Goal: Transaction & Acquisition: Purchase product/service

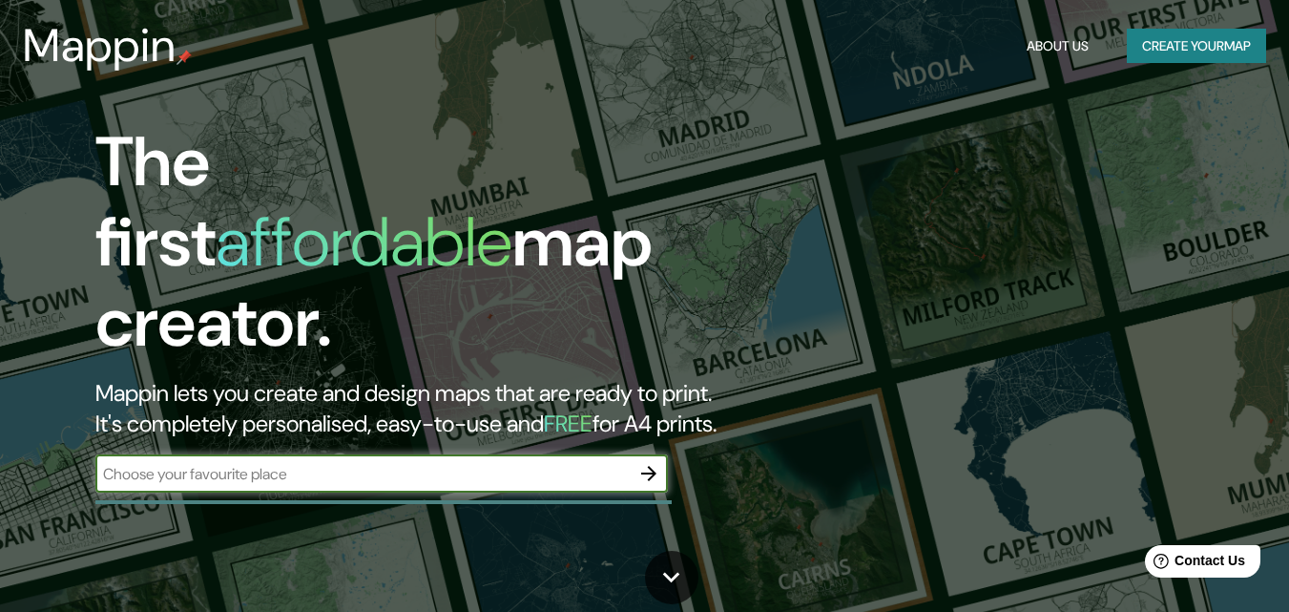
click at [341, 463] on input "text" at bounding box center [362, 474] width 534 height 22
type input "c"
type input "bajo [PERSON_NAME]"
click at [650, 462] on icon "button" at bounding box center [649, 473] width 23 height 23
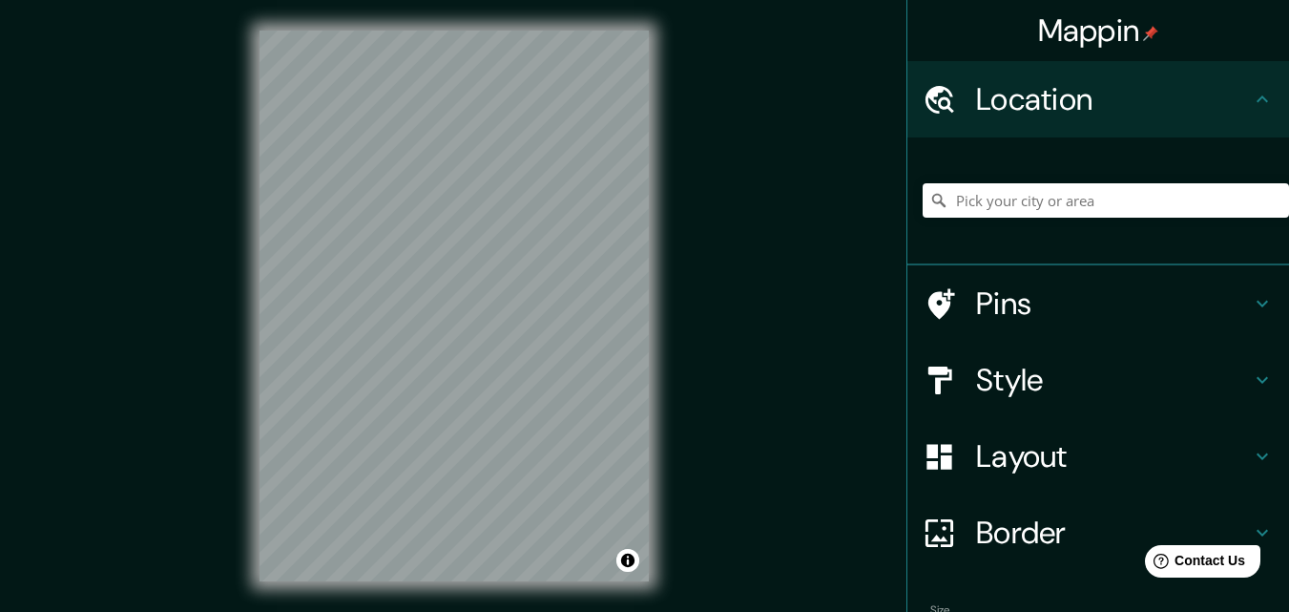
click at [679, 102] on div "Mappin Location Pins Style Layout Border Choose a border. Hint : you can make l…" at bounding box center [644, 321] width 1289 height 642
click at [491, 350] on div "Mappin Location Pins Style Layout Border Choose a border. Hint : you can make l…" at bounding box center [644, 321] width 1289 height 642
drag, startPoint x: 169, startPoint y: 393, endPoint x: 399, endPoint y: 581, distance: 297.1
click at [399, 582] on div "© Mapbox © OpenStreetMap Improve this map" at bounding box center [454, 306] width 450 height 612
click at [455, 582] on div "© Mapbox © OpenStreetMap Improve this map" at bounding box center [454, 306] width 450 height 612
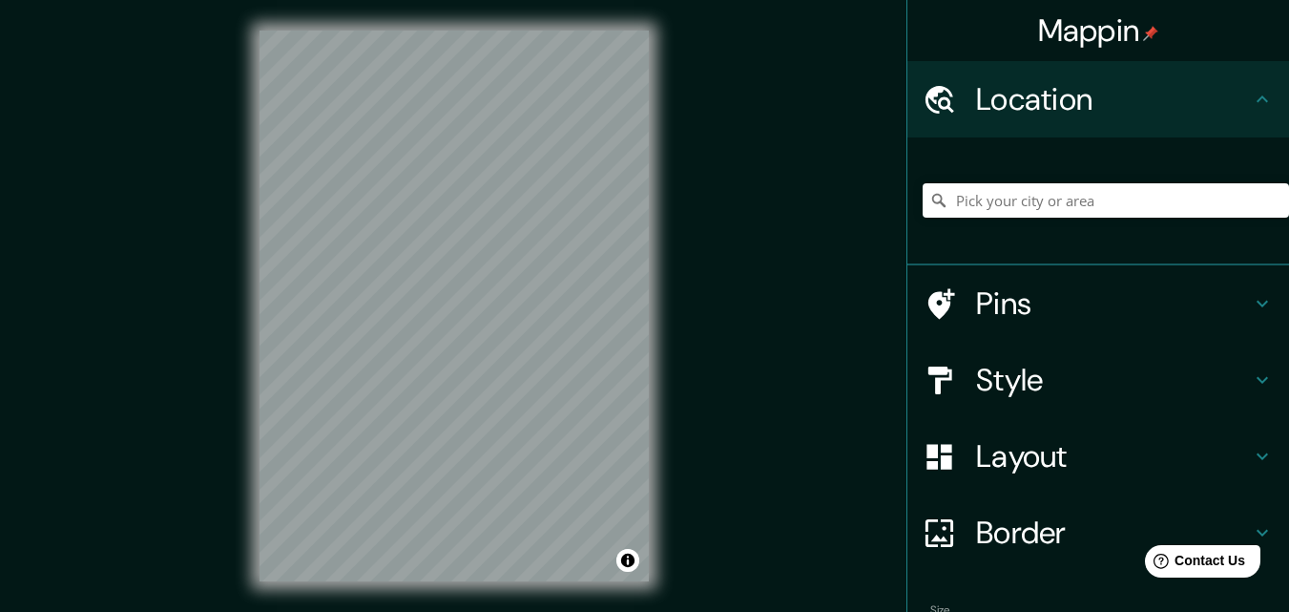
click at [983, 304] on h4 "Pins" at bounding box center [1113, 303] width 275 height 38
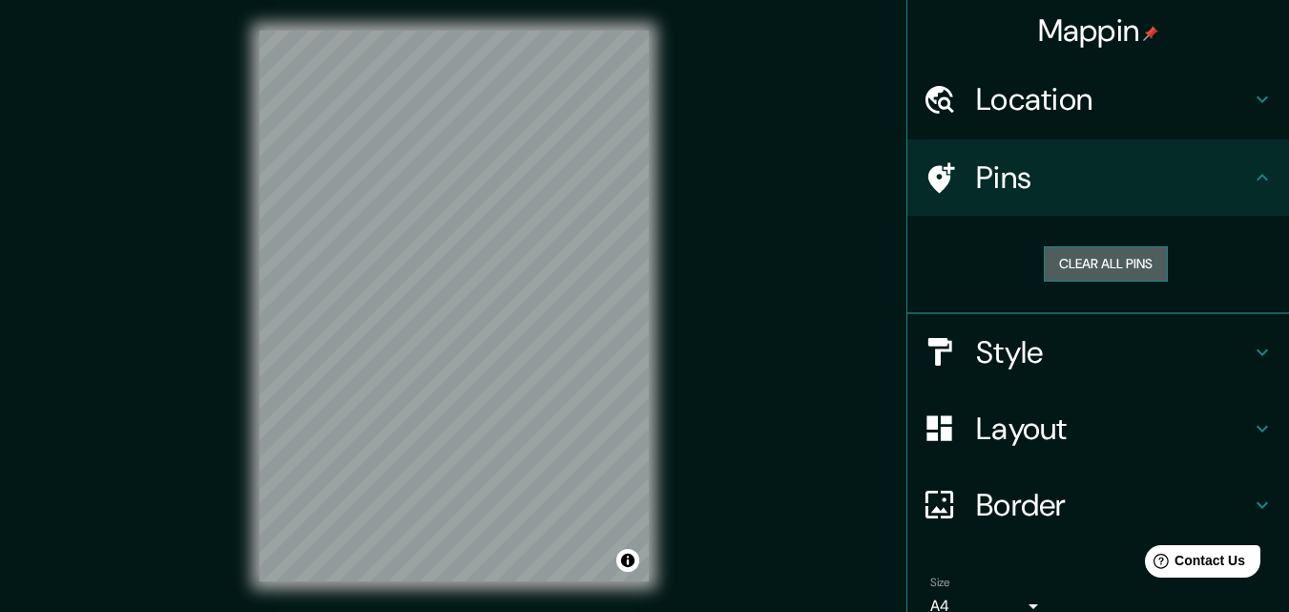
click at [1091, 254] on button "Clear all pins" at bounding box center [1106, 263] width 124 height 35
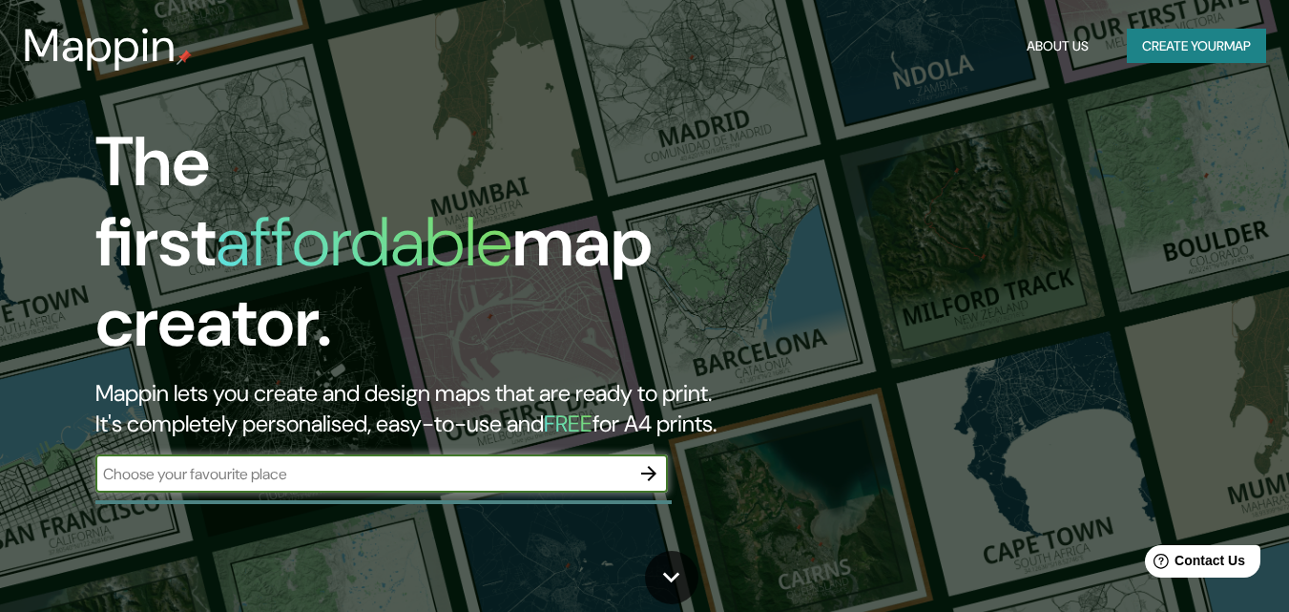
click at [262, 463] on input "text" at bounding box center [362, 474] width 534 height 22
type input "choco"
click at [650, 462] on icon "button" at bounding box center [649, 473] width 23 height 23
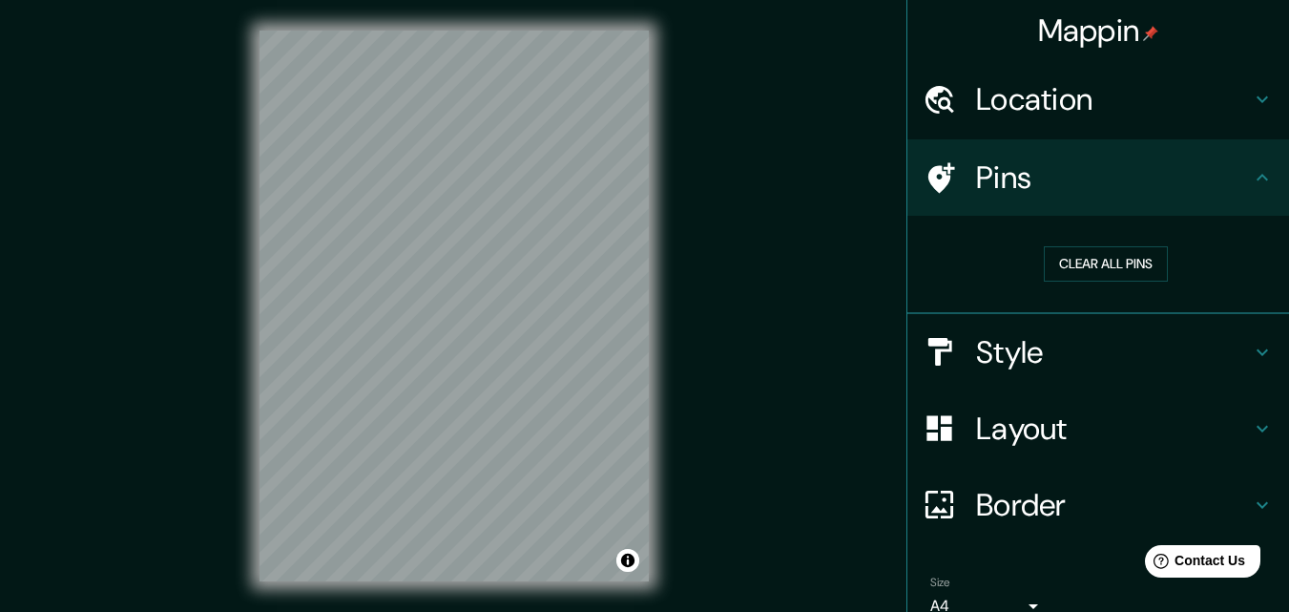
click at [757, 253] on div "Mappin Location Pins Clear all pins Style Layout Border Choose a border. Hint :…" at bounding box center [644, 321] width 1289 height 642
click at [658, 13] on div "© Mapbox © OpenStreetMap Improve this map" at bounding box center [454, 306] width 450 height 612
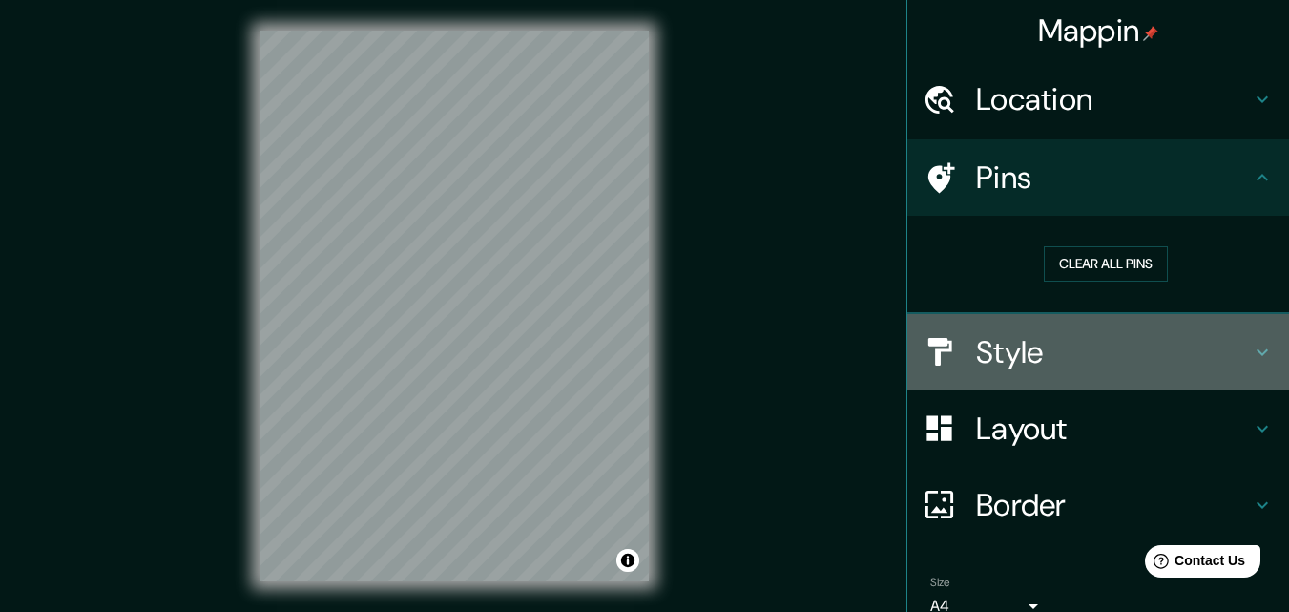
click at [976, 356] on h4 "Style" at bounding box center [1113, 352] width 275 height 38
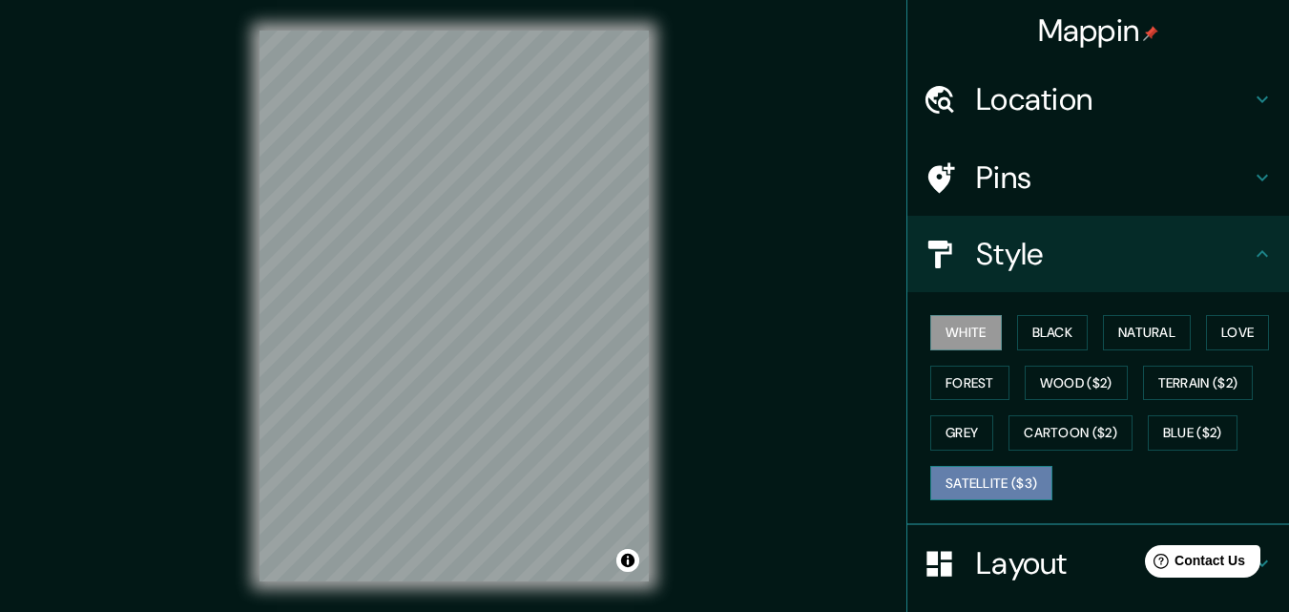
click at [951, 475] on button "Satellite ($3)" at bounding box center [991, 483] width 122 height 35
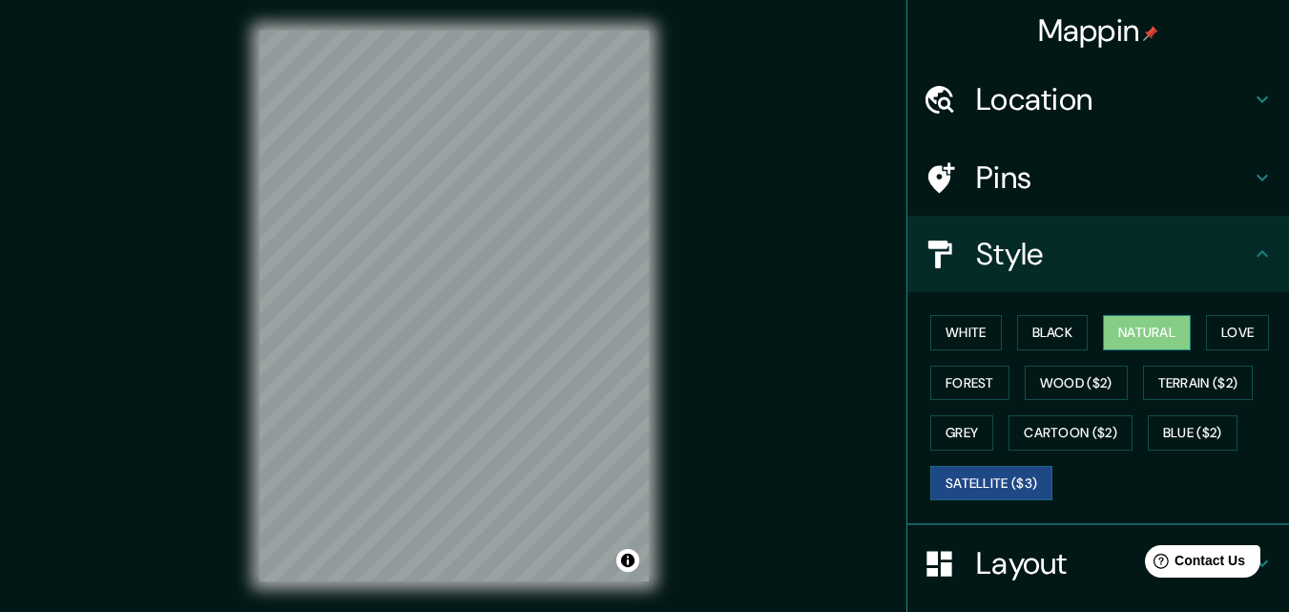
click at [1145, 328] on button "Natural" at bounding box center [1147, 332] width 88 height 35
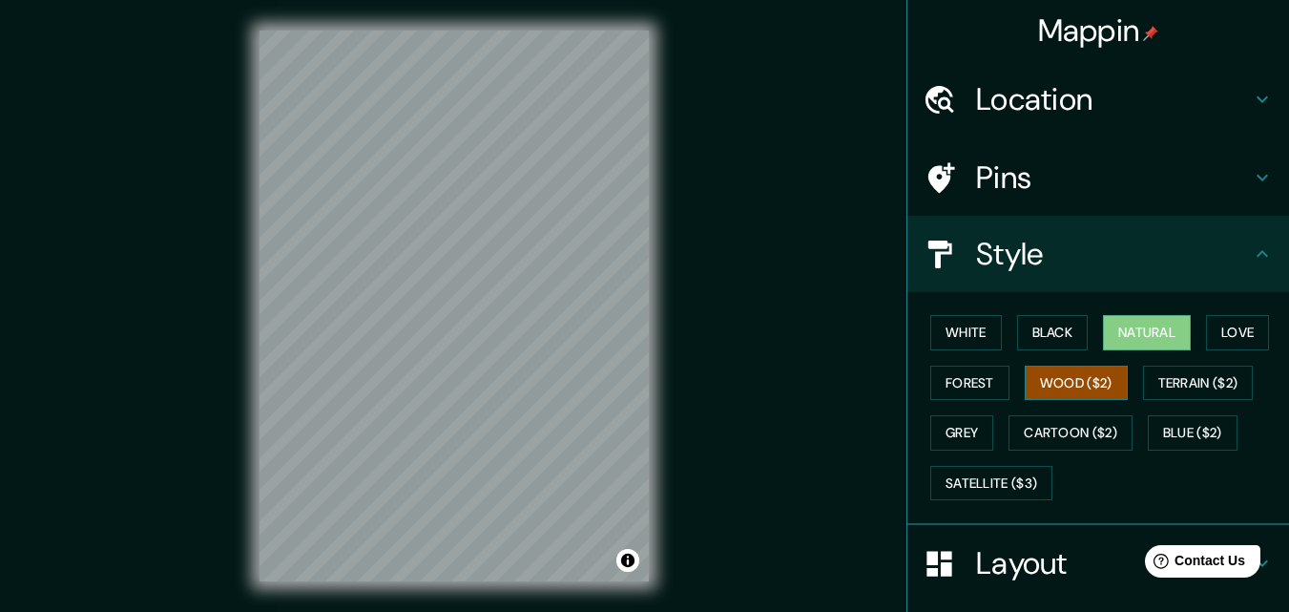
click at [1035, 374] on button "Wood ($2)" at bounding box center [1076, 383] width 103 height 35
click at [957, 376] on button "Forest" at bounding box center [969, 383] width 79 height 35
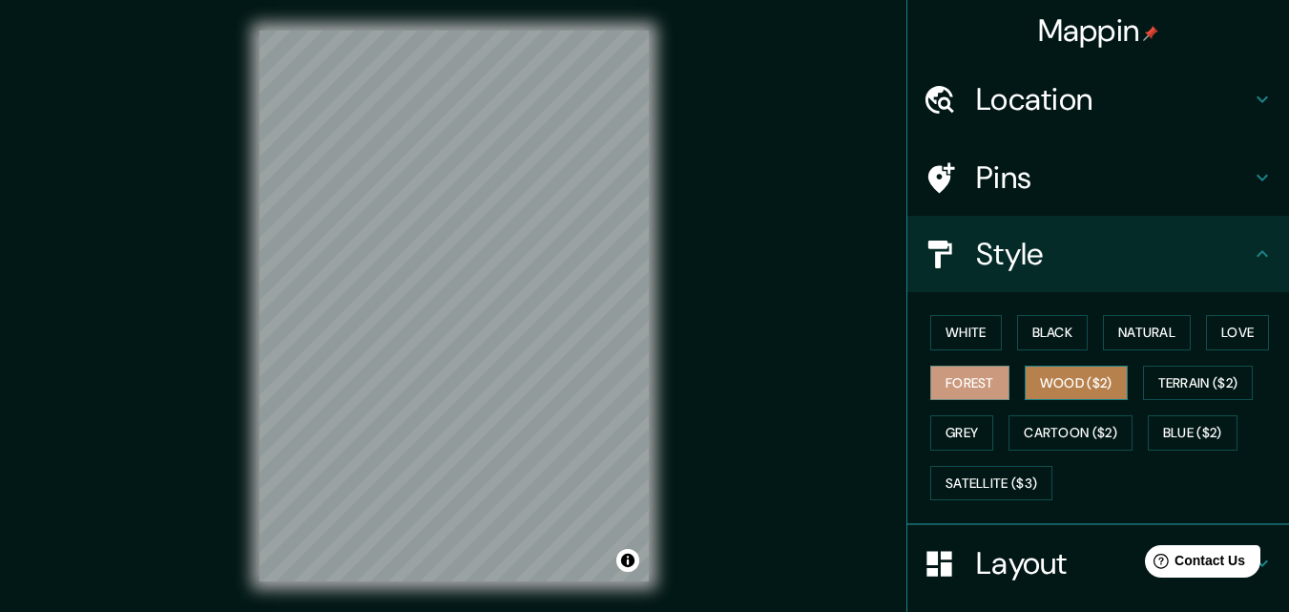
click at [1059, 379] on button "Wood ($2)" at bounding box center [1076, 383] width 103 height 35
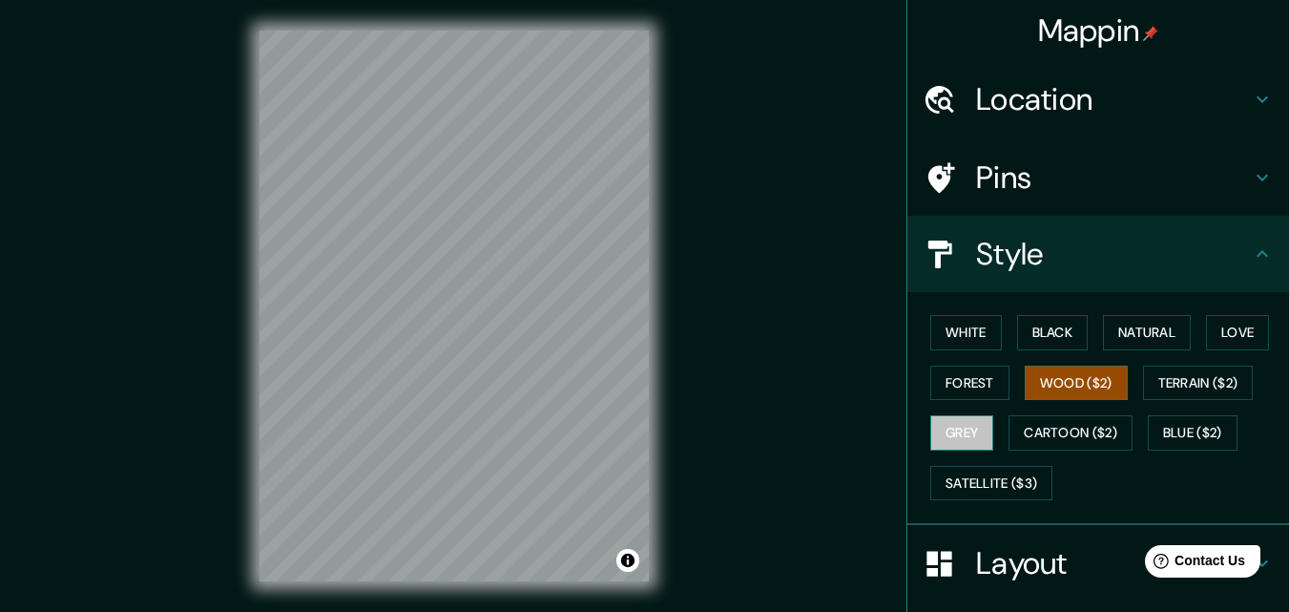
click at [973, 429] on button "Grey" at bounding box center [961, 432] width 63 height 35
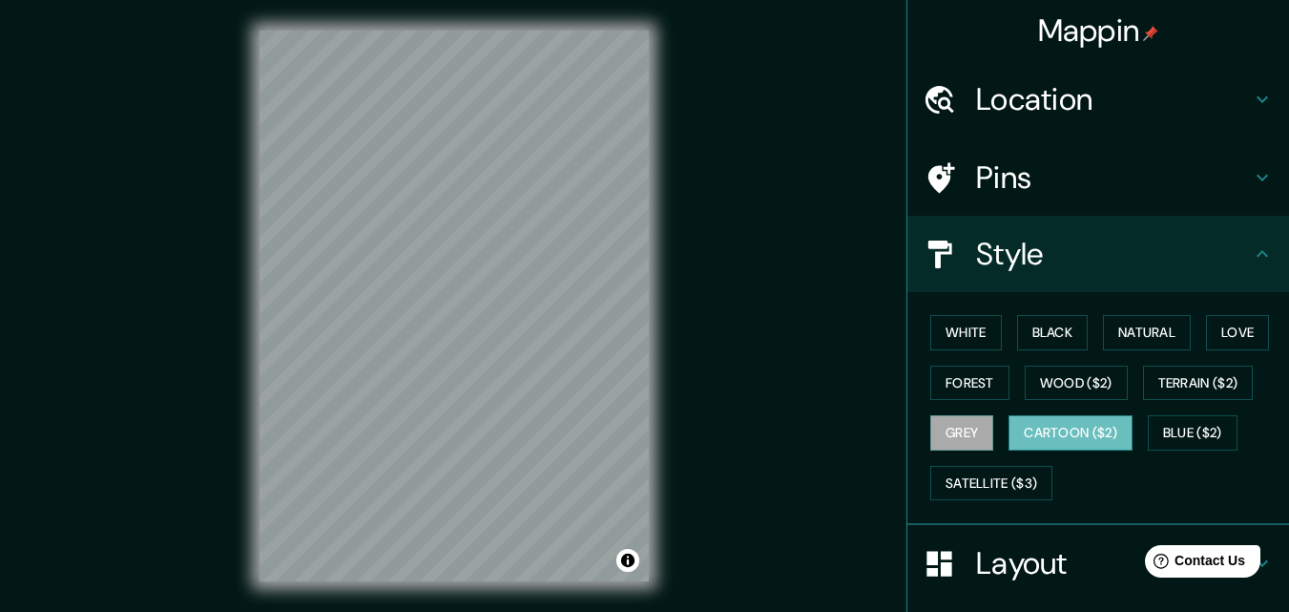
click at [1098, 430] on button "Cartoon ($2)" at bounding box center [1071, 432] width 124 height 35
click at [1212, 431] on button "Blue ($2)" at bounding box center [1193, 432] width 90 height 35
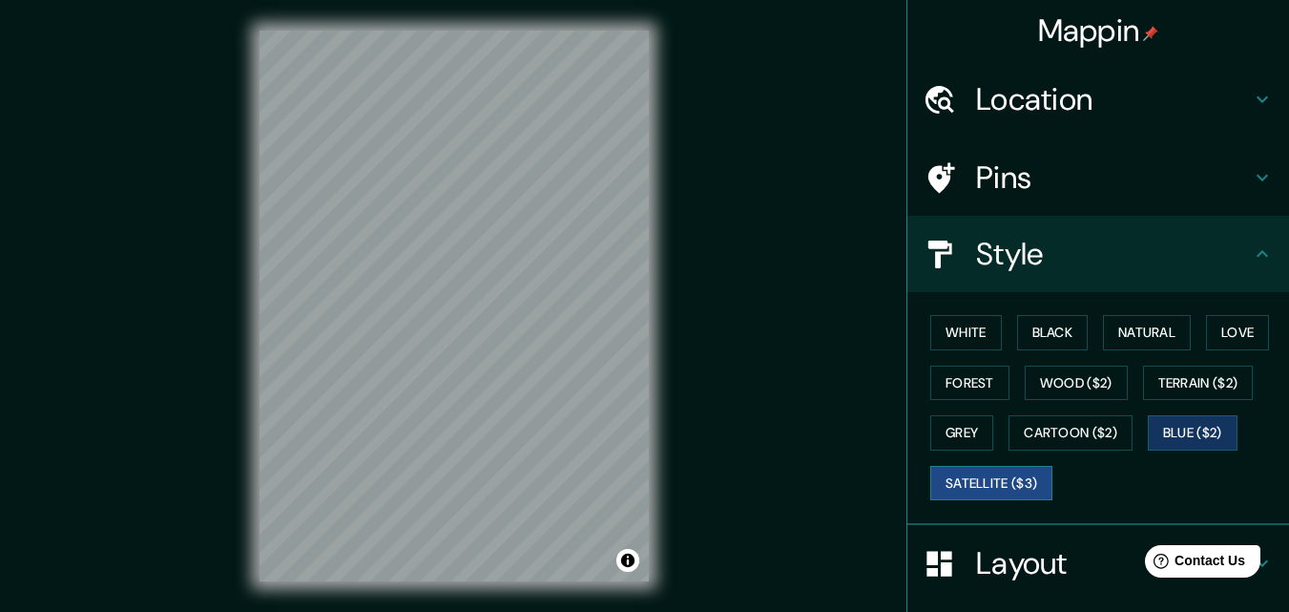
click at [946, 492] on button "Satellite ($3)" at bounding box center [991, 483] width 122 height 35
click at [425, 595] on div "© Mapbox © OpenStreetMap Improve this map © Maxar" at bounding box center [454, 306] width 450 height 612
click at [470, 434] on div at bounding box center [467, 431] width 15 height 15
click at [477, 430] on div at bounding box center [478, 426] width 15 height 15
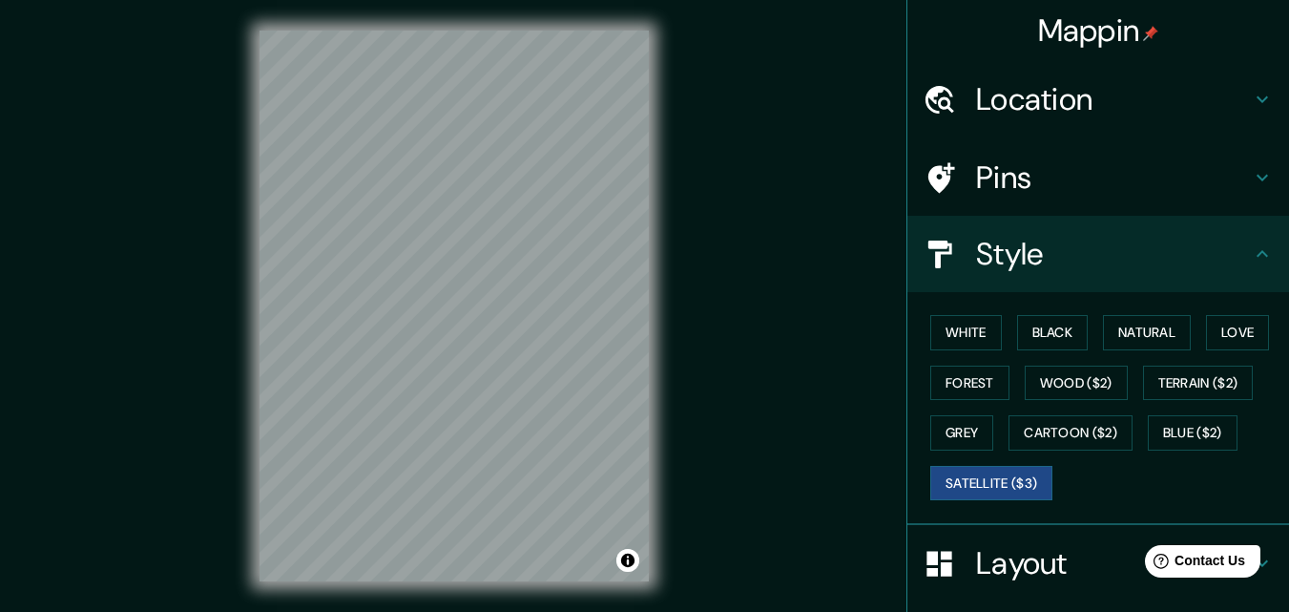
click at [993, 565] on h4 "Layout" at bounding box center [1113, 563] width 275 height 38
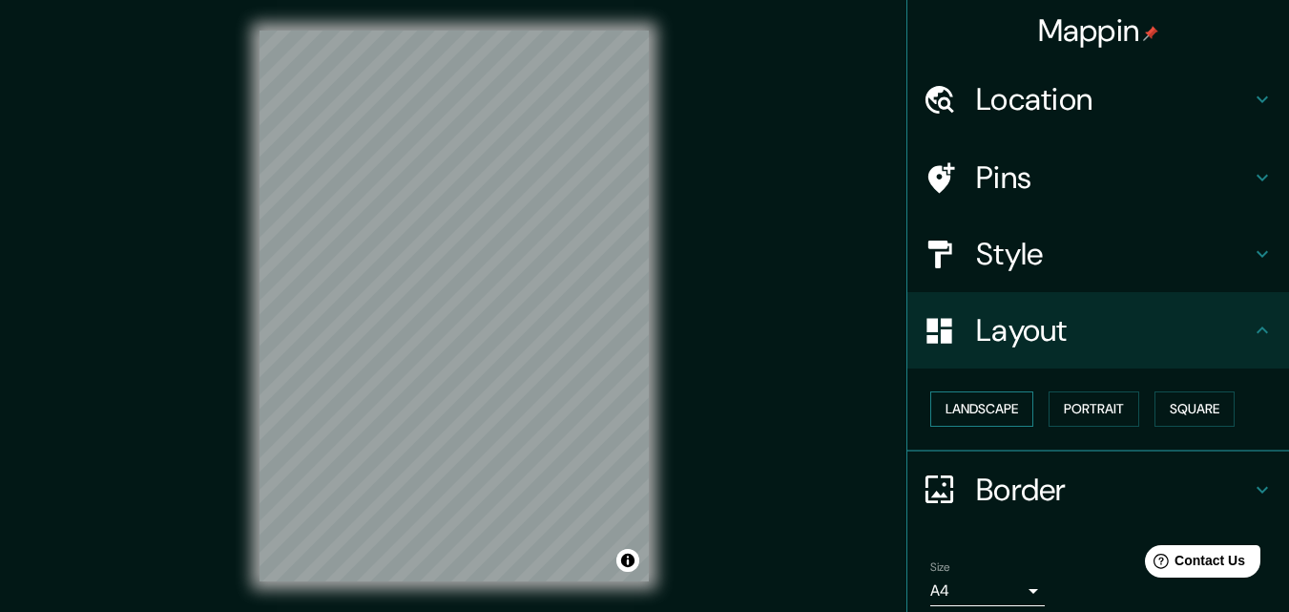
click at [969, 409] on button "Landscape" at bounding box center [981, 408] width 103 height 35
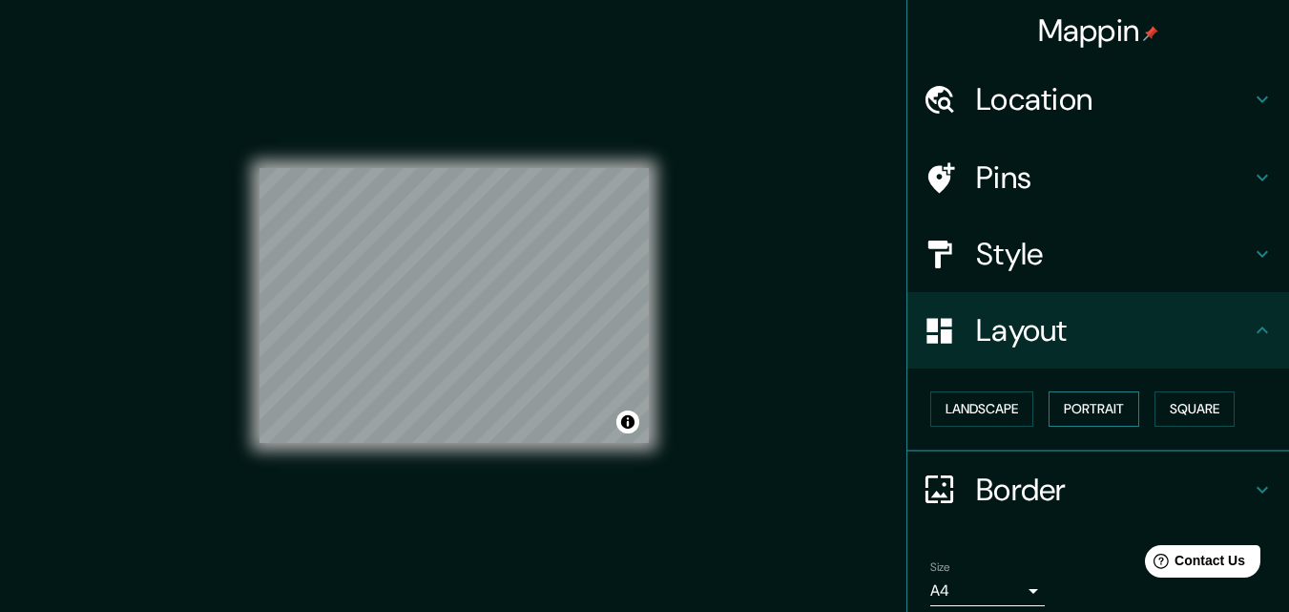
click at [1095, 404] on button "Portrait" at bounding box center [1094, 408] width 91 height 35
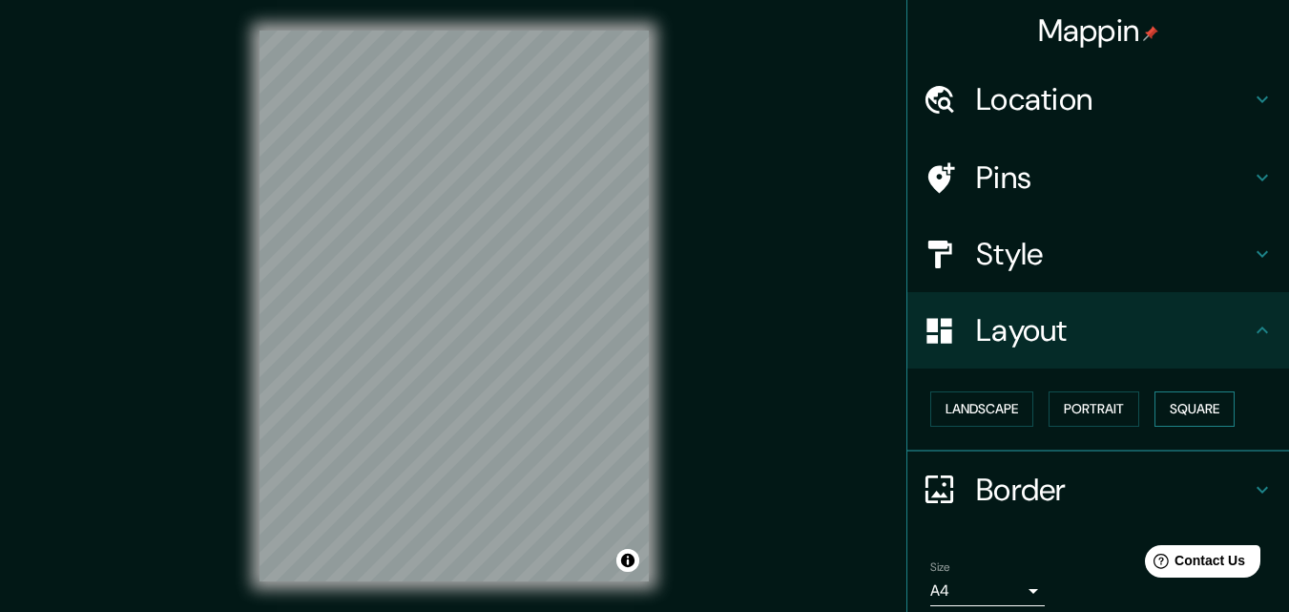
click at [1155, 405] on button "Square" at bounding box center [1195, 408] width 80 height 35
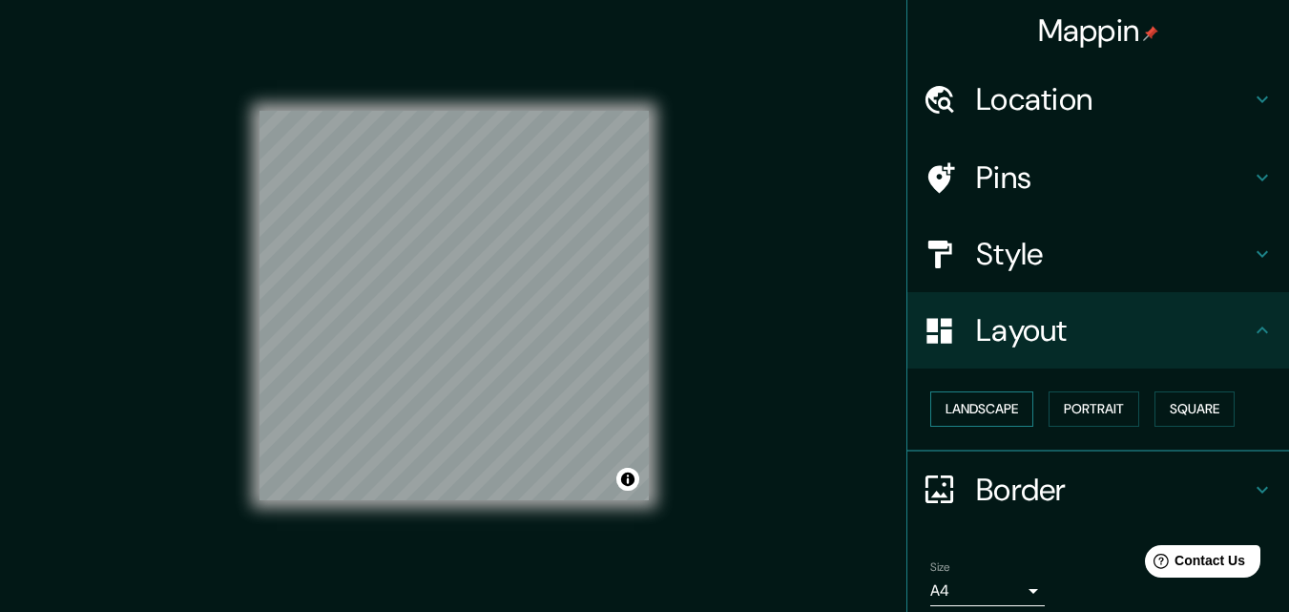
click at [1000, 402] on button "Landscape" at bounding box center [981, 408] width 103 height 35
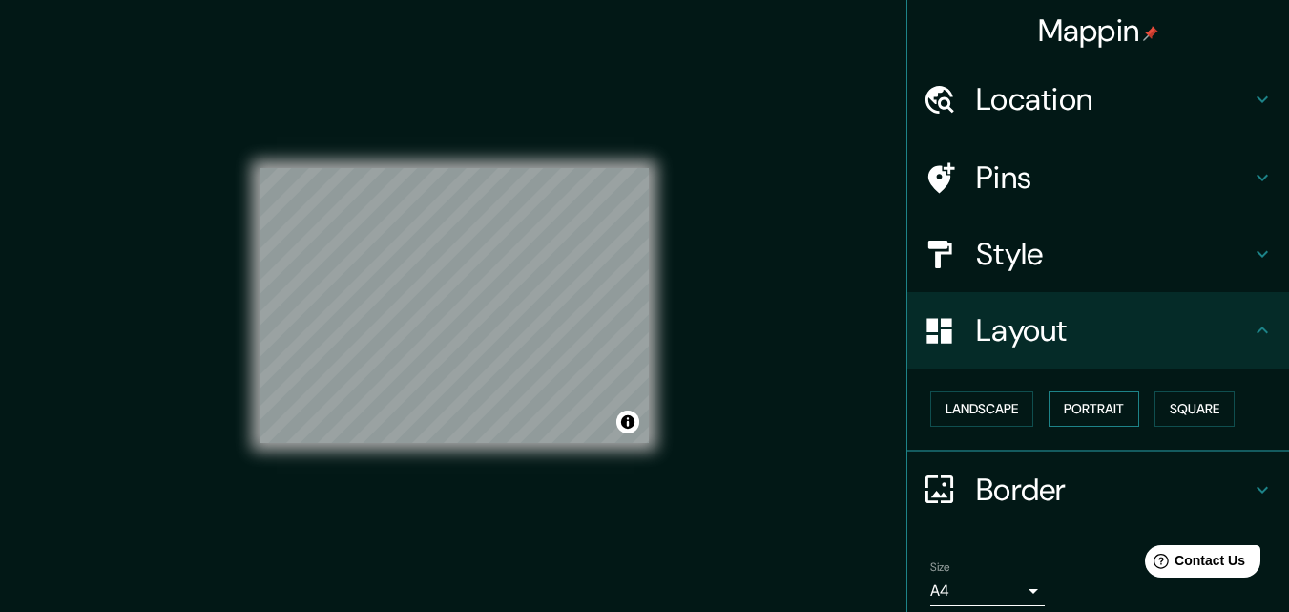
click at [1063, 399] on button "Portrait" at bounding box center [1094, 408] width 91 height 35
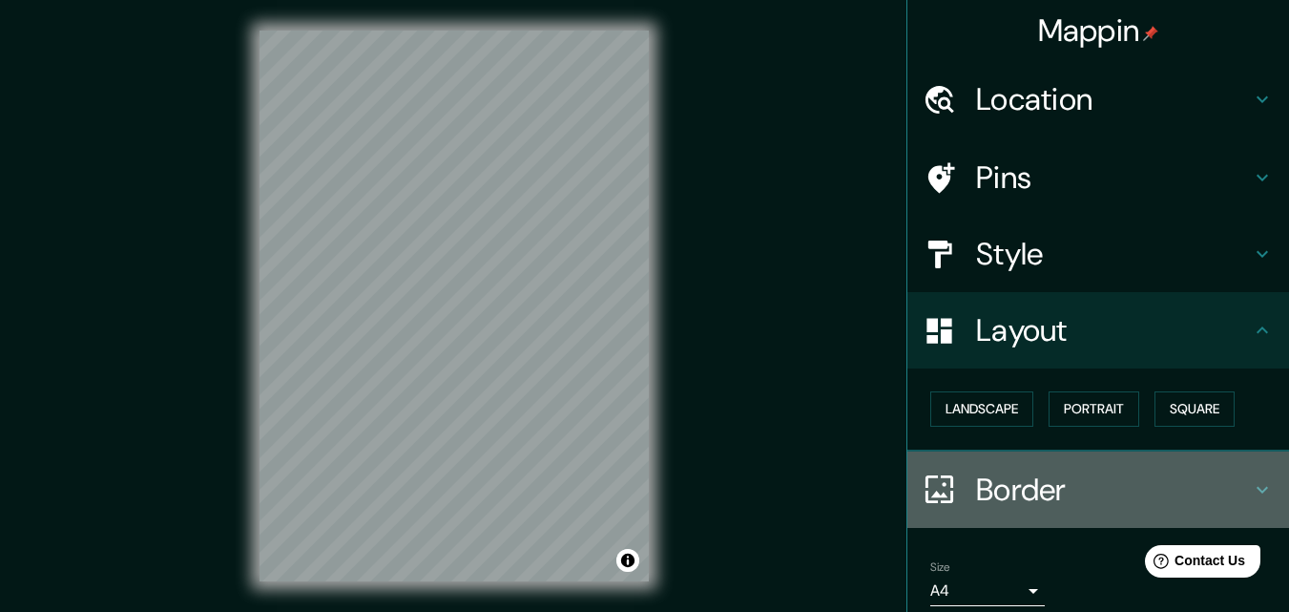
click at [1004, 495] on h4 "Border" at bounding box center [1113, 489] width 275 height 38
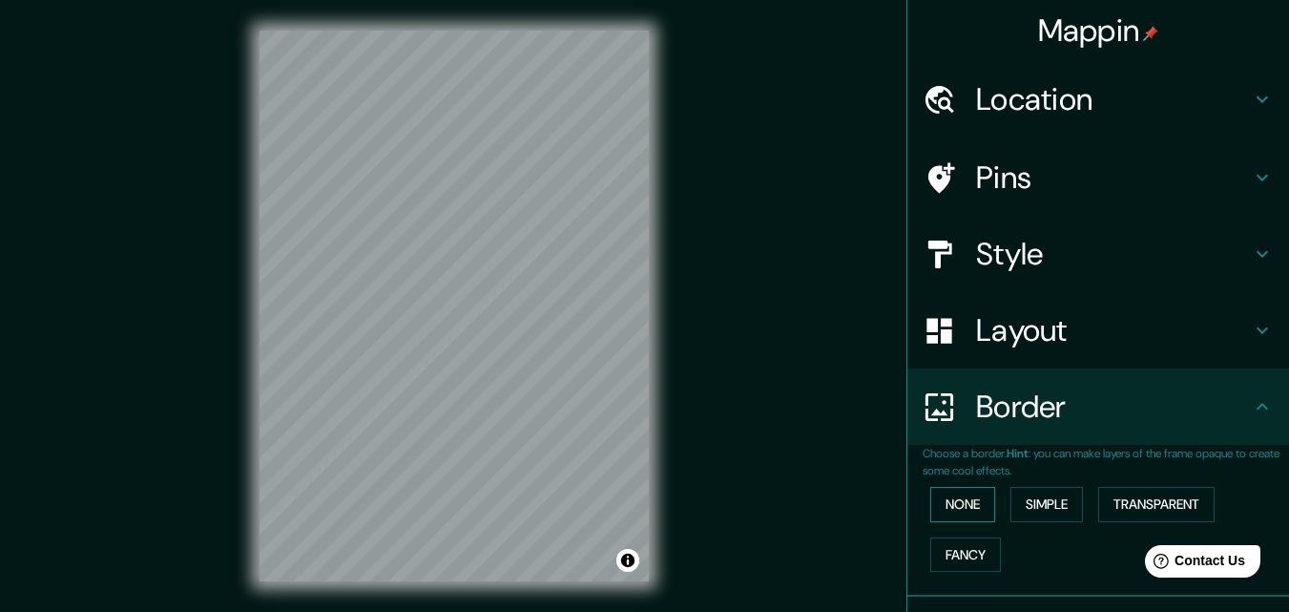
click at [958, 499] on button "None" at bounding box center [962, 504] width 65 height 35
click at [1023, 500] on button "Simple" at bounding box center [1047, 504] width 73 height 35
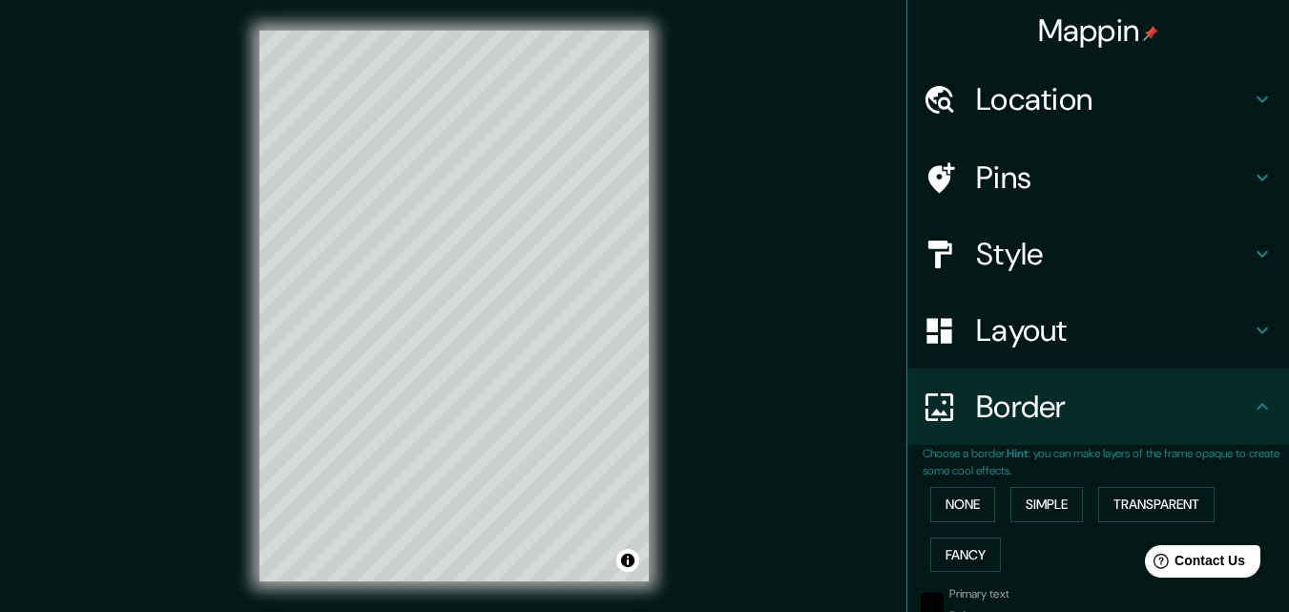
click at [1082, 500] on div "None Simple Transparent Fancy" at bounding box center [1106, 529] width 366 height 100
click at [1103, 500] on button "Transparent" at bounding box center [1156, 504] width 116 height 35
click at [930, 553] on button "Fancy" at bounding box center [965, 554] width 71 height 35
click at [952, 500] on button "None" at bounding box center [962, 504] width 65 height 35
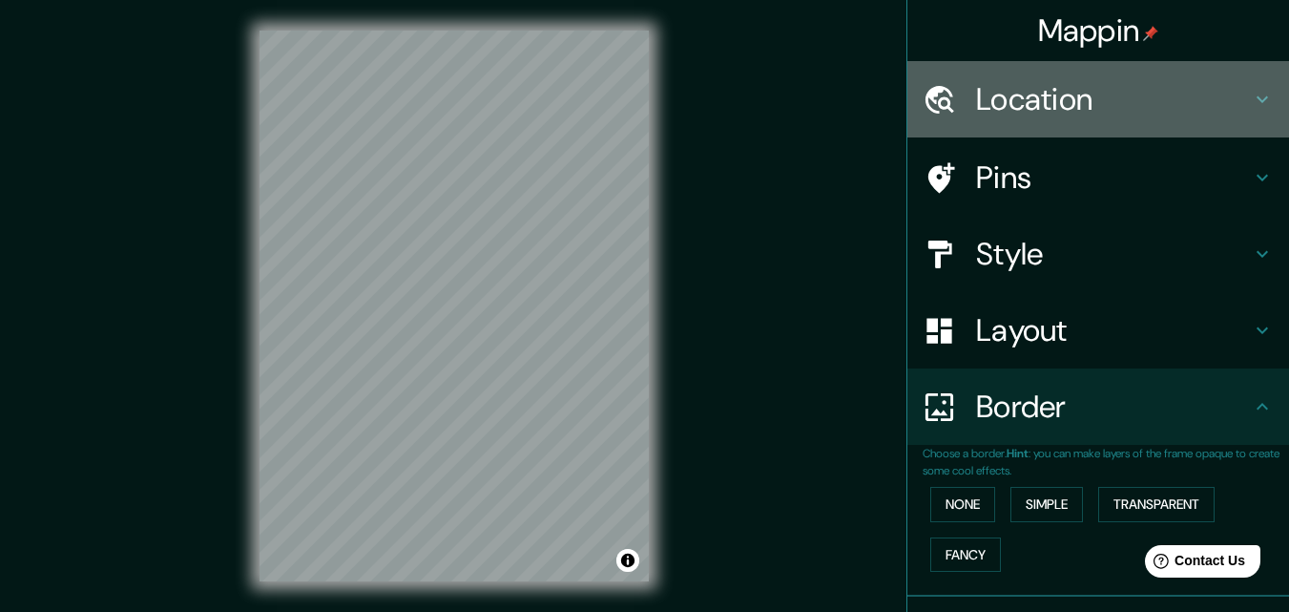
click at [995, 83] on h4 "Location" at bounding box center [1113, 99] width 275 height 38
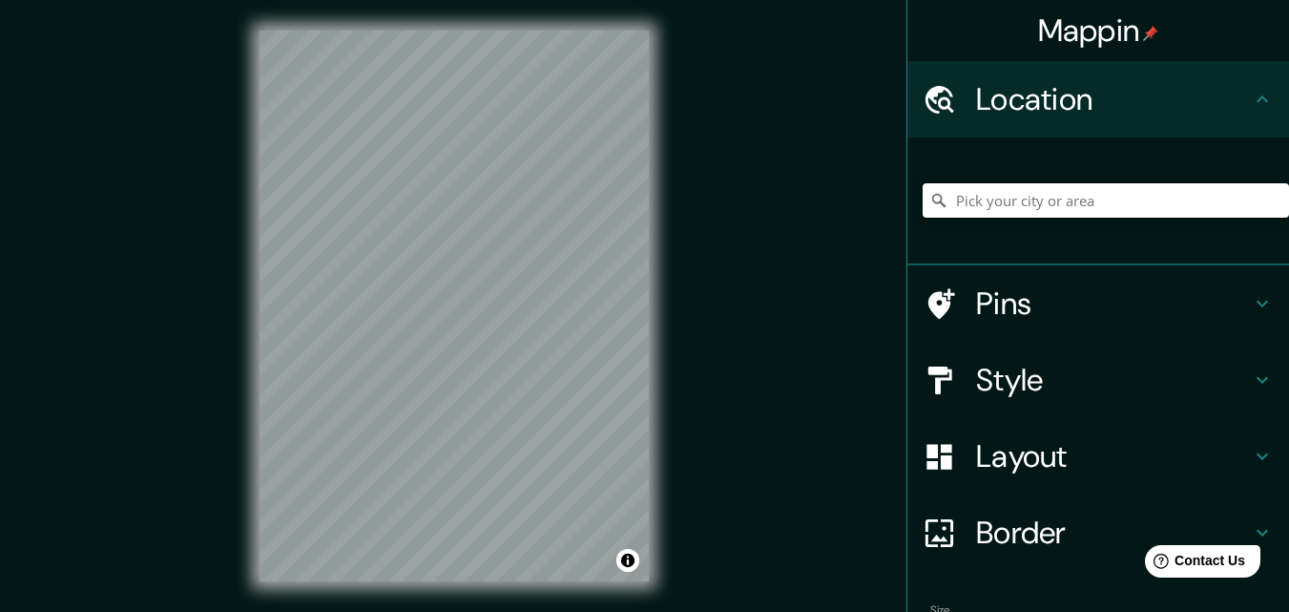
click at [1008, 198] on input "Pick your city or area" at bounding box center [1106, 200] width 366 height 34
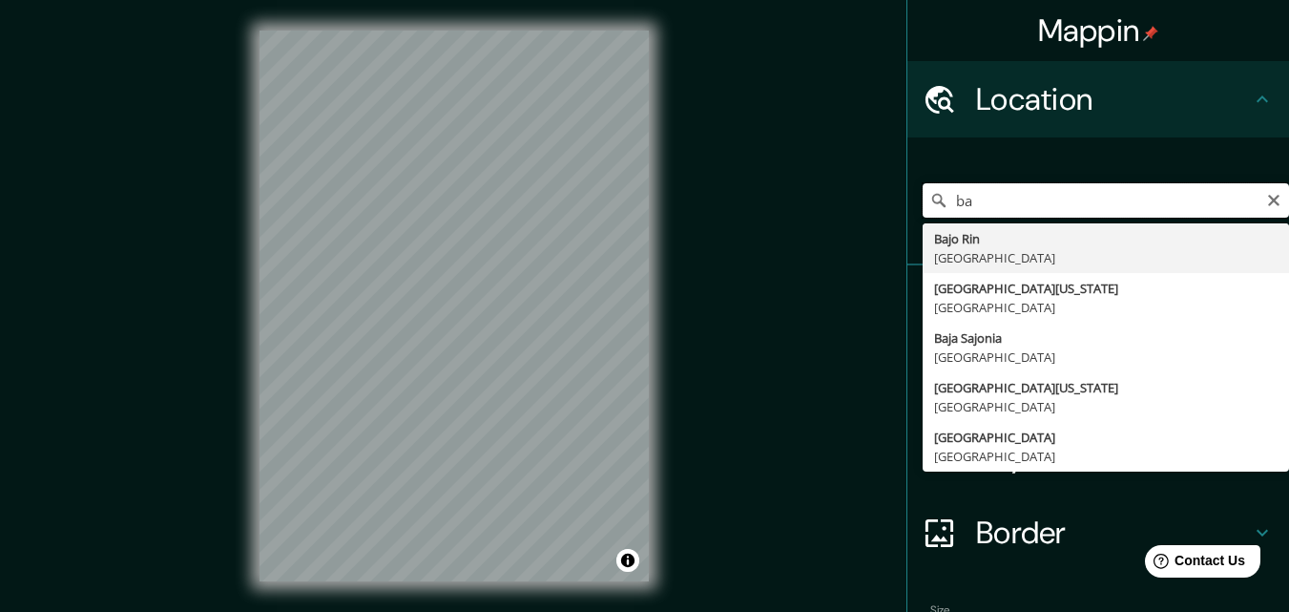
type input "b"
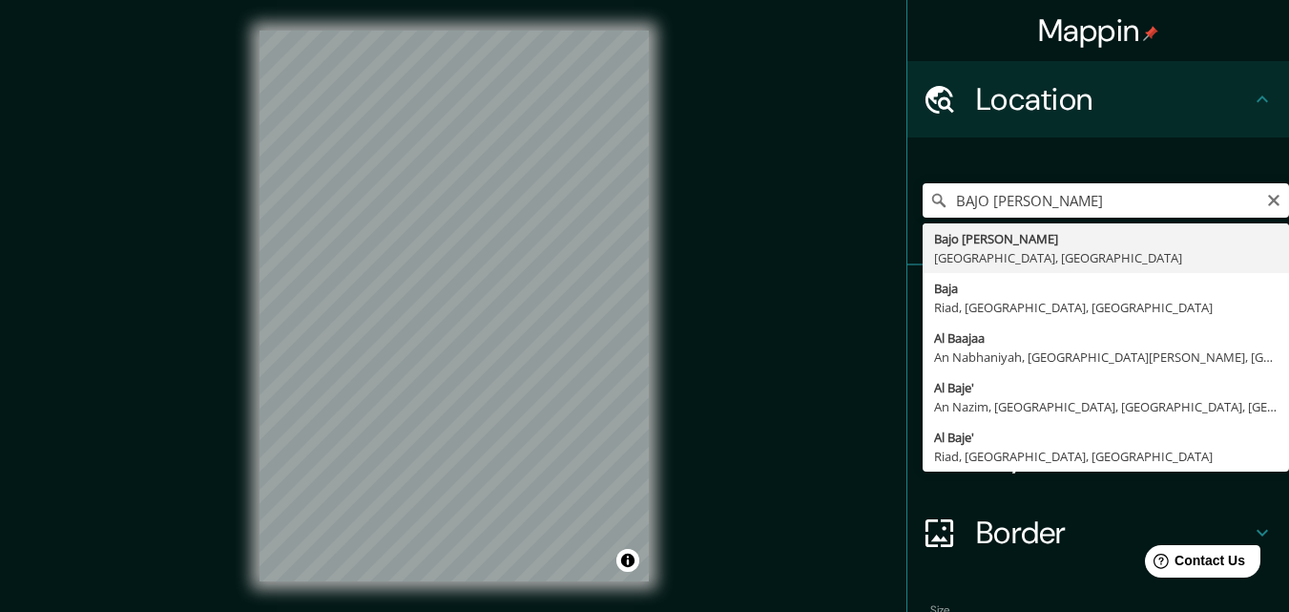
type input "Bajo [PERSON_NAME], [GEOGRAPHIC_DATA], [GEOGRAPHIC_DATA]"
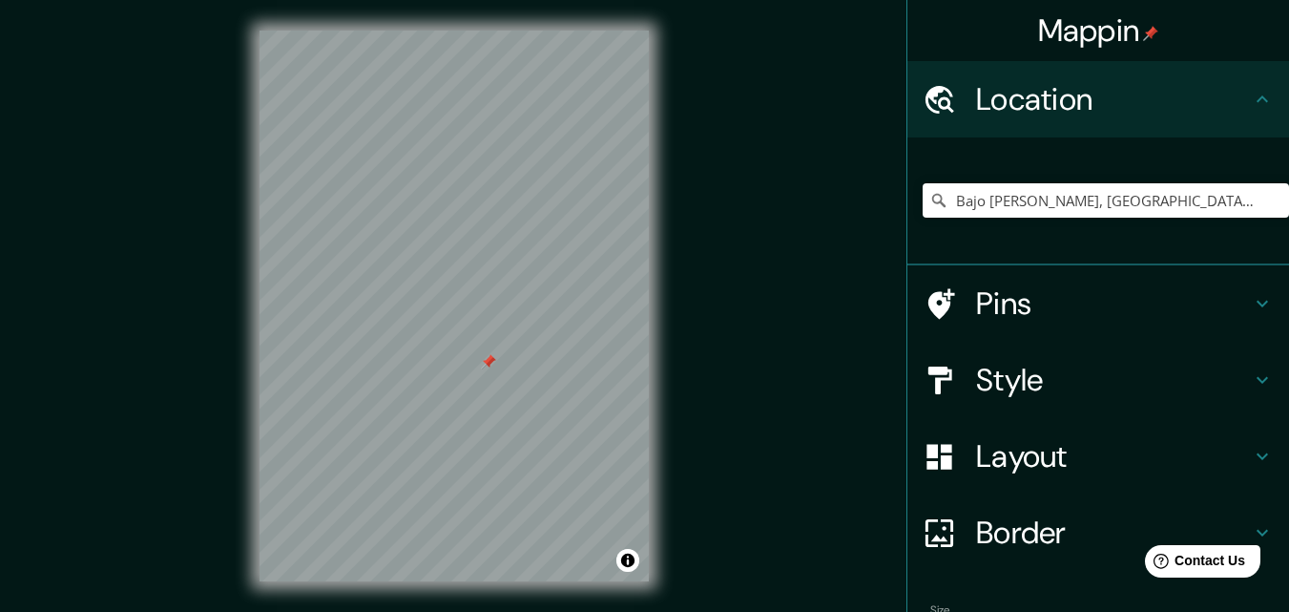
click at [484, 362] on div at bounding box center [488, 361] width 15 height 15
click at [929, 306] on icon at bounding box center [942, 303] width 27 height 31
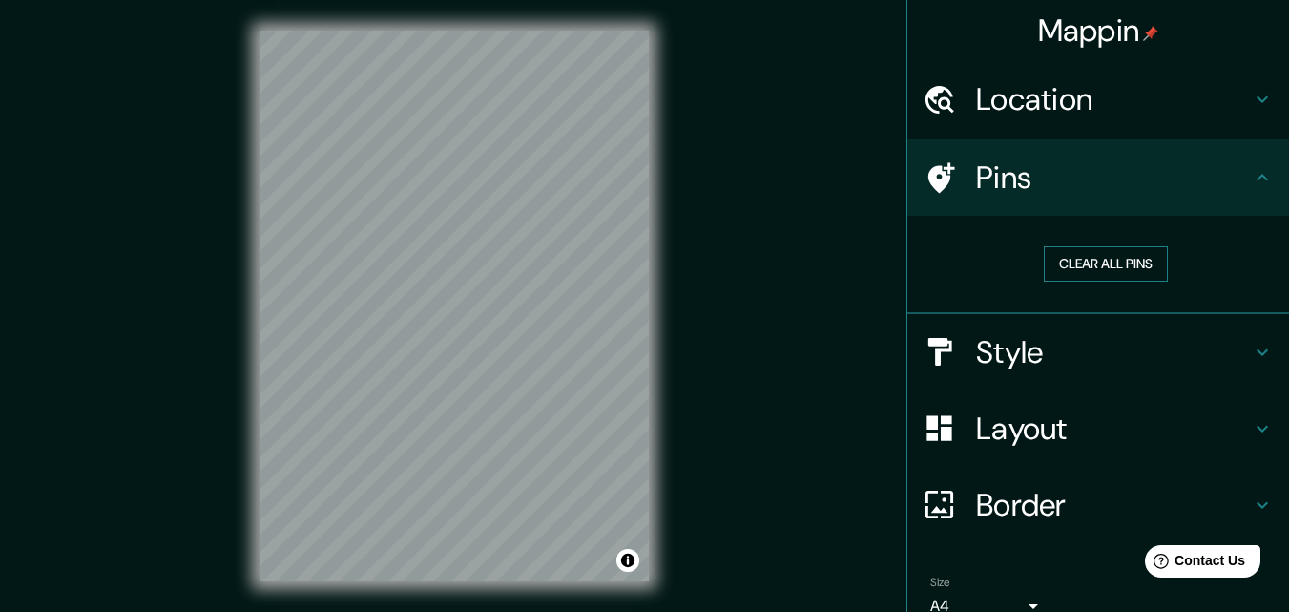
click at [1125, 256] on button "Clear all pins" at bounding box center [1106, 263] width 124 height 35
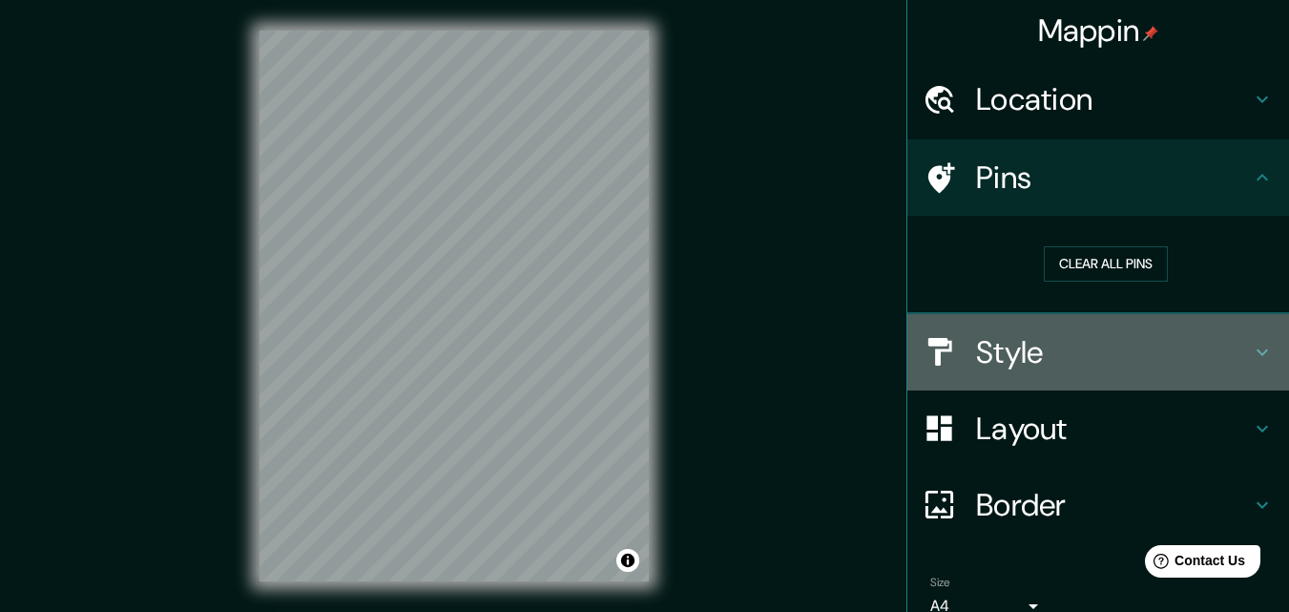
drag, startPoint x: 649, startPoint y: 251, endPoint x: 964, endPoint y: 343, distance: 328.0
click at [976, 343] on h4 "Style" at bounding box center [1113, 352] width 275 height 38
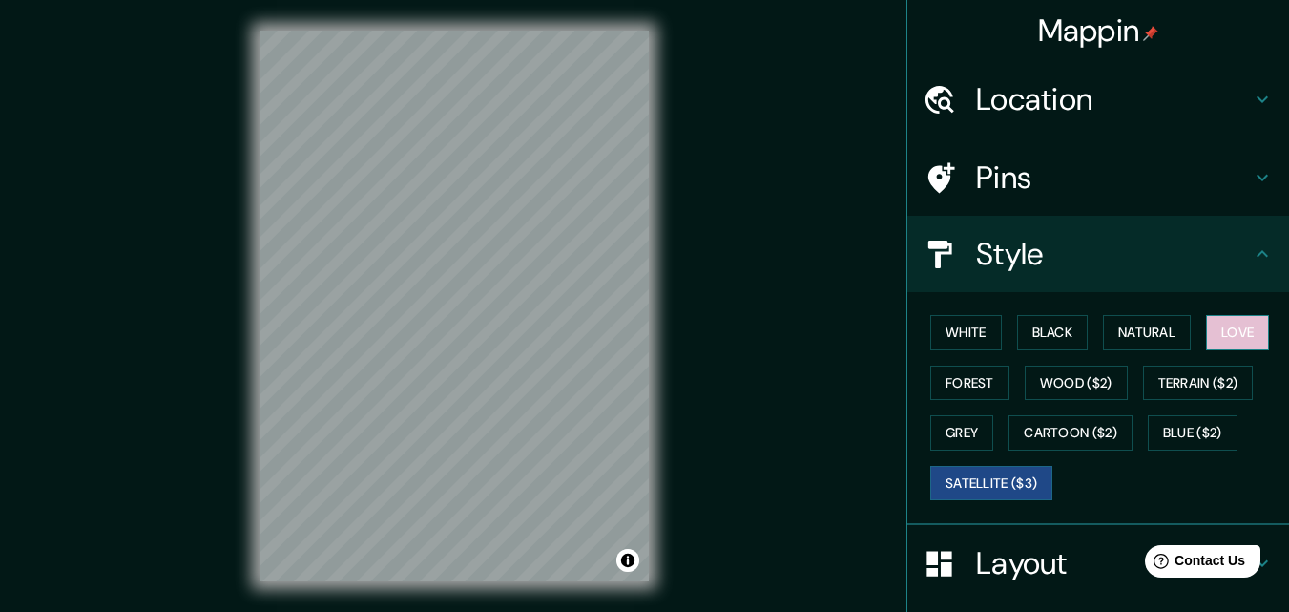
click at [1240, 328] on button "Love" at bounding box center [1237, 332] width 63 height 35
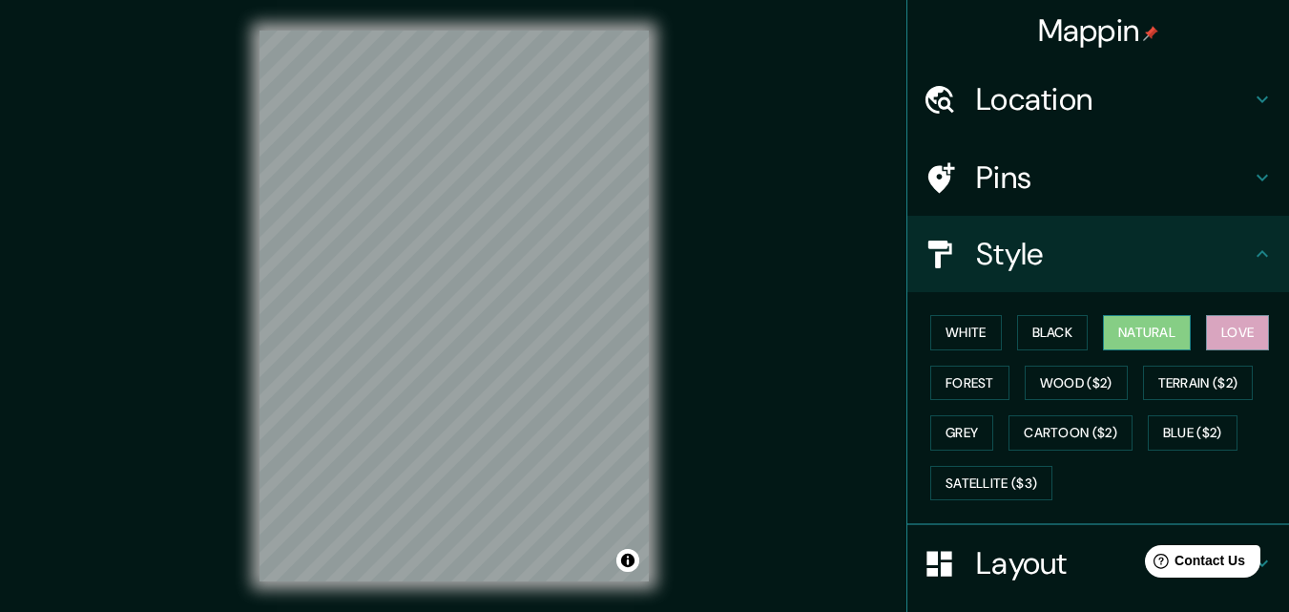
click at [1160, 339] on button "Natural" at bounding box center [1147, 332] width 88 height 35
click at [1042, 331] on button "Black" at bounding box center [1053, 332] width 72 height 35
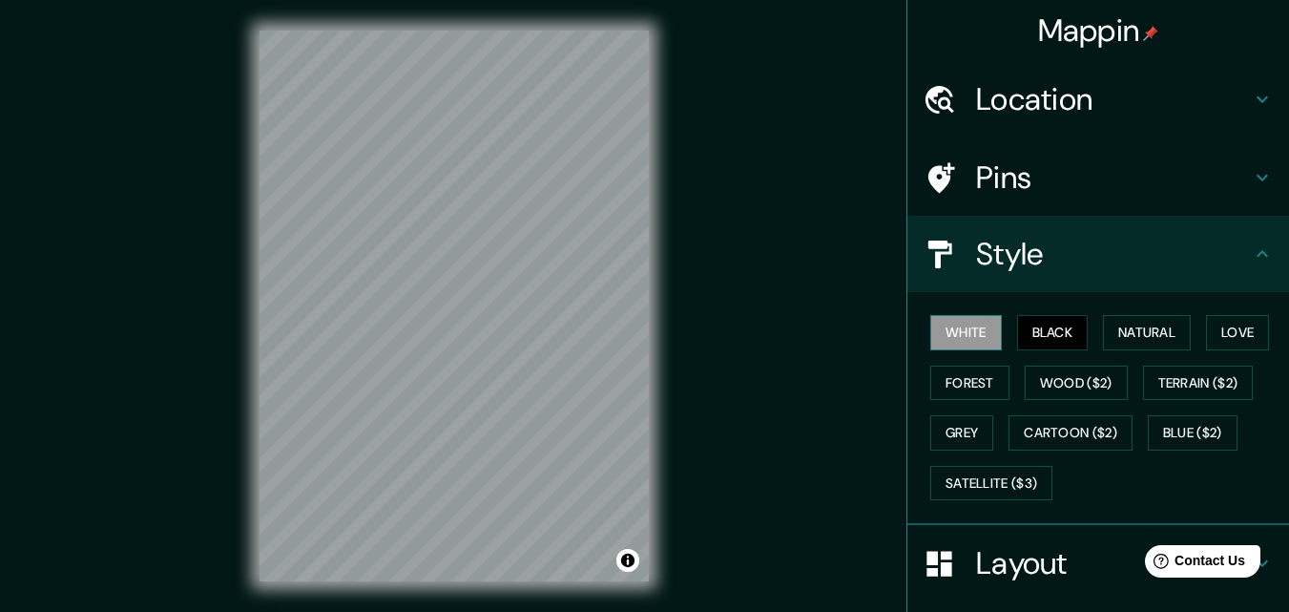
click at [966, 327] on button "White" at bounding box center [966, 332] width 72 height 35
click at [951, 384] on button "Forest" at bounding box center [969, 383] width 79 height 35
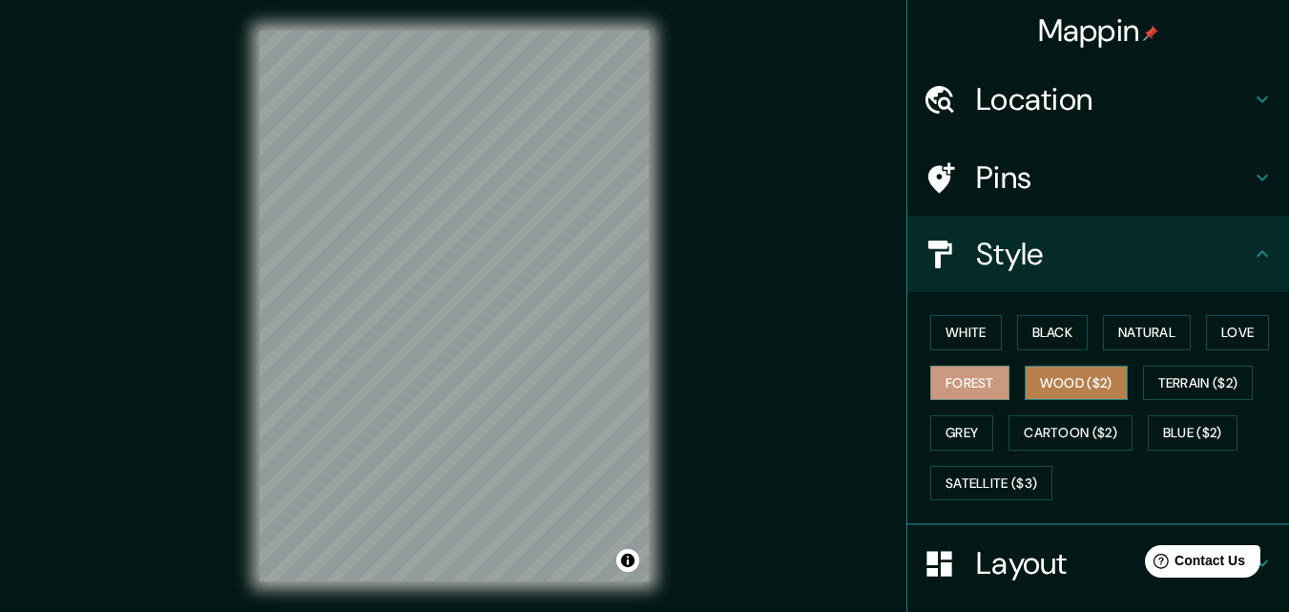
click at [1072, 374] on button "Wood ($2)" at bounding box center [1076, 383] width 103 height 35
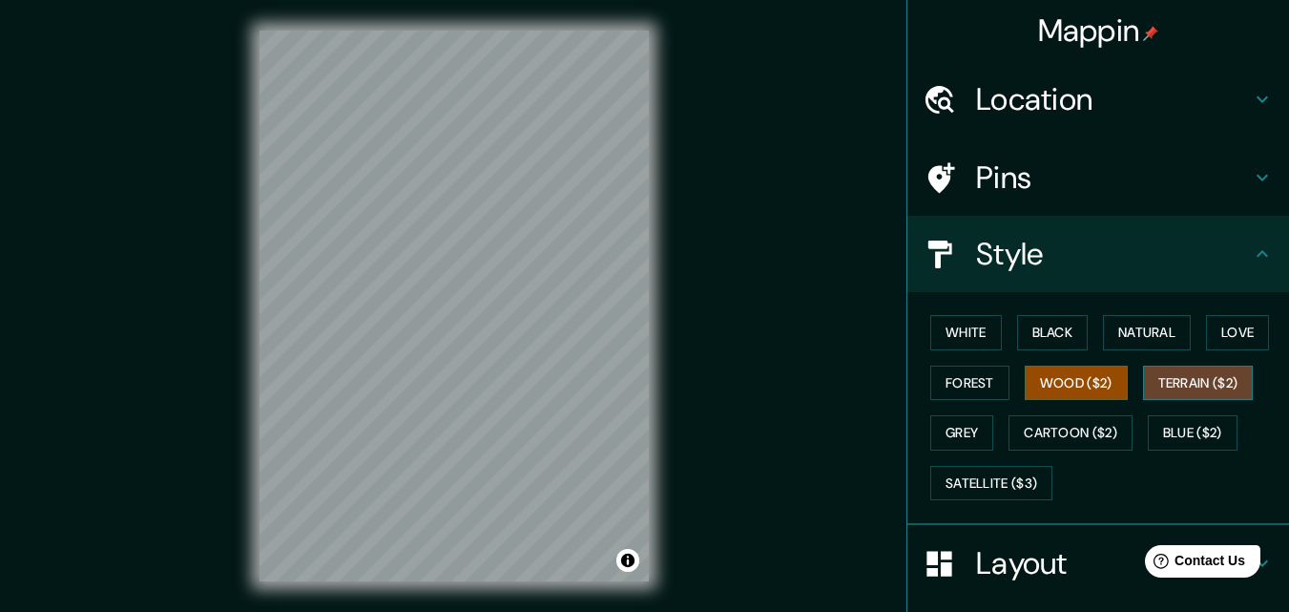
click at [1167, 380] on button "Terrain ($2)" at bounding box center [1198, 383] width 111 height 35
click at [952, 426] on button "Grey" at bounding box center [961, 432] width 63 height 35
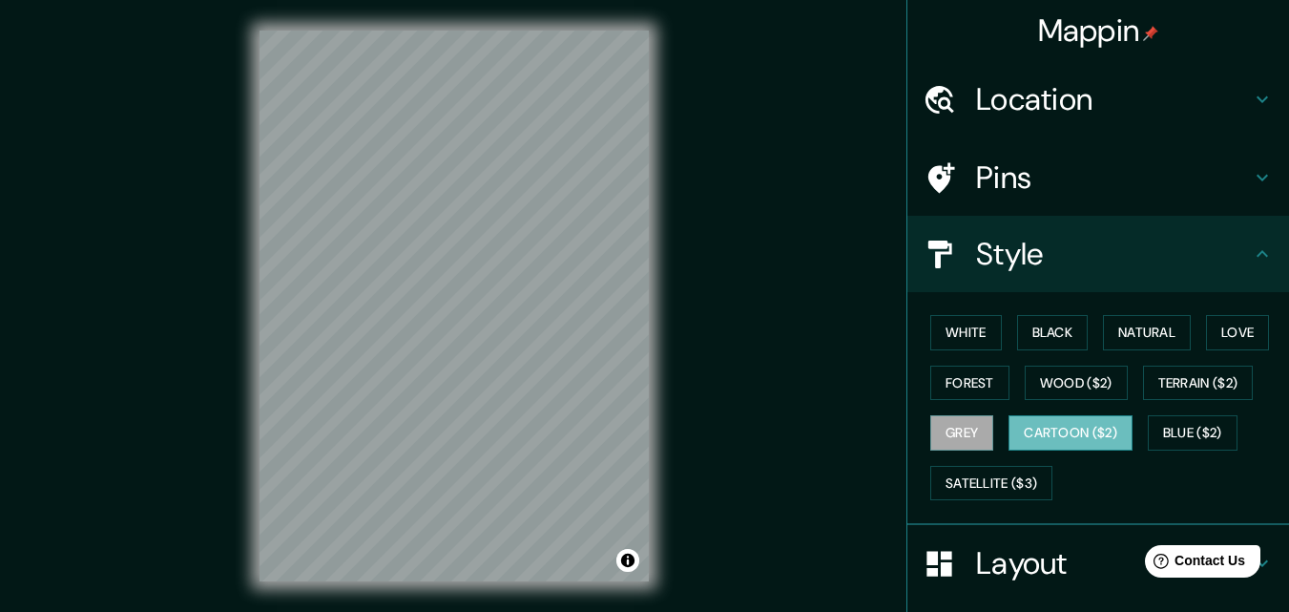
click at [1043, 429] on button "Cartoon ($2)" at bounding box center [1071, 432] width 124 height 35
click at [629, 563] on button "Toggle attribution" at bounding box center [628, 560] width 23 height 23
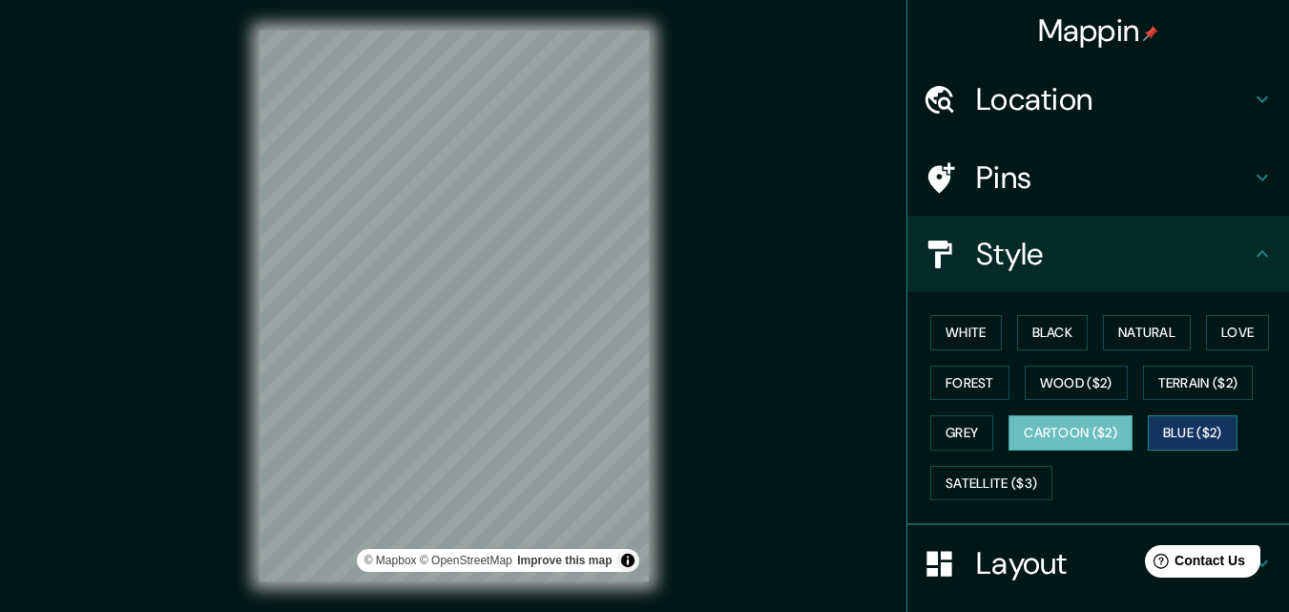
click at [1198, 429] on button "Blue ($2)" at bounding box center [1193, 432] width 90 height 35
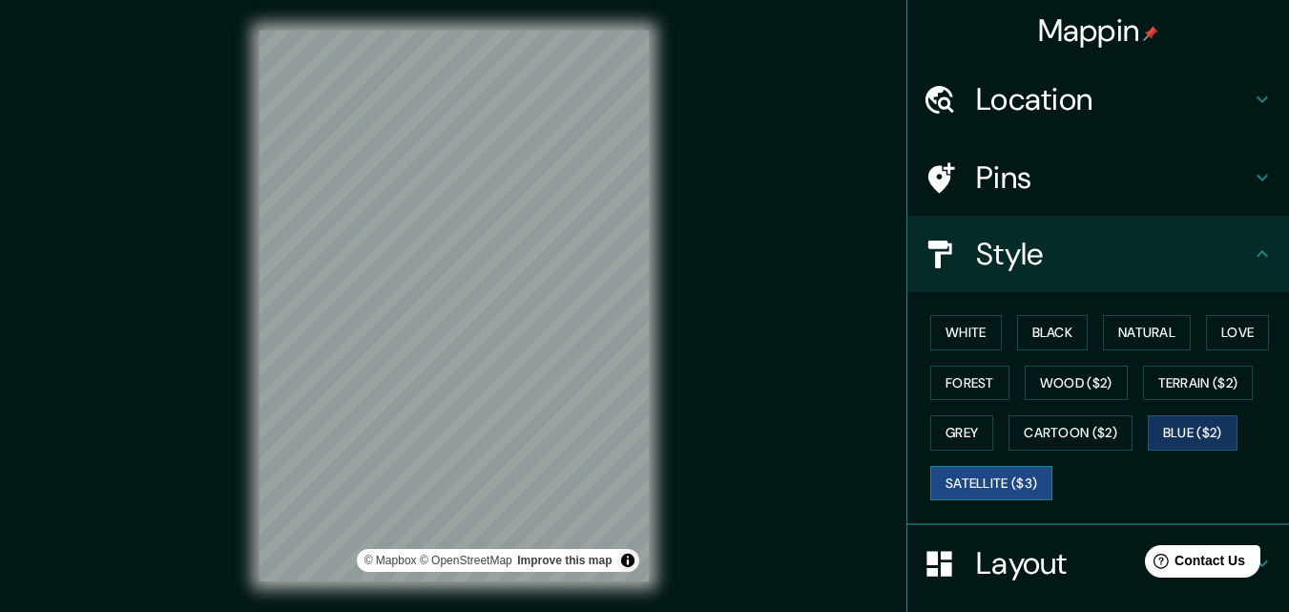
click at [957, 483] on button "Satellite ($3)" at bounding box center [991, 483] width 122 height 35
